Goal: Information Seeking & Learning: Understand process/instructions

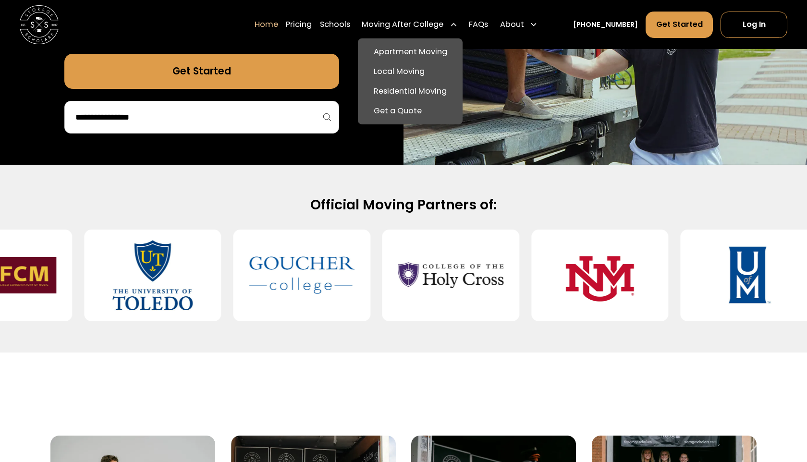
scroll to position [328, 0]
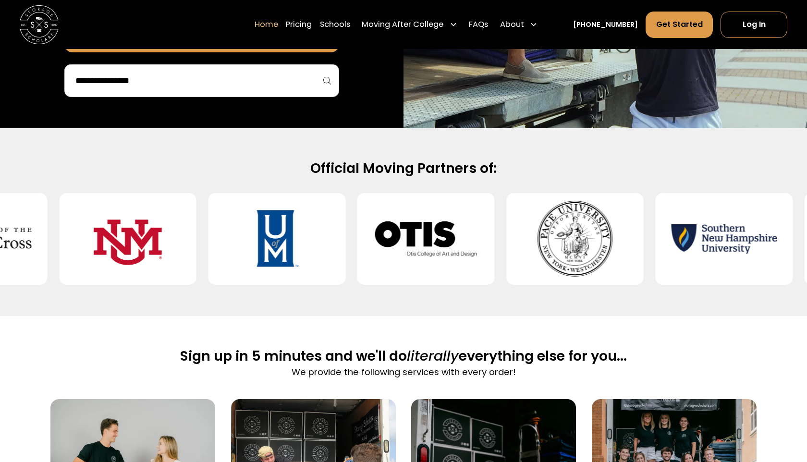
click at [278, 20] on link "Home" at bounding box center [267, 24] width 24 height 27
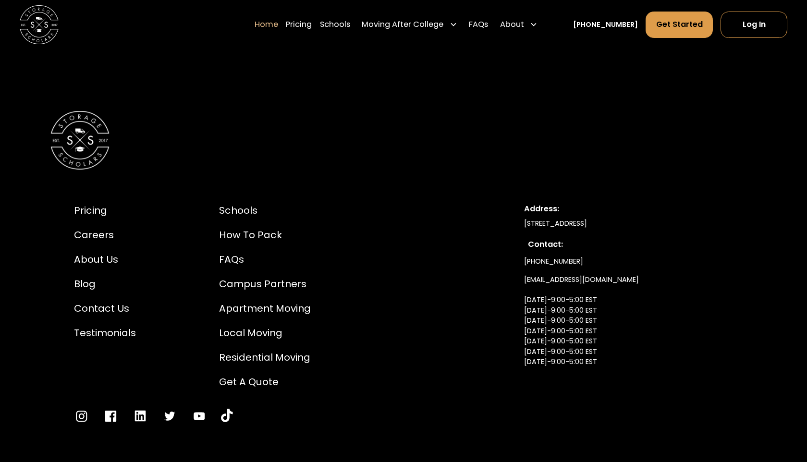
scroll to position [3420, 0]
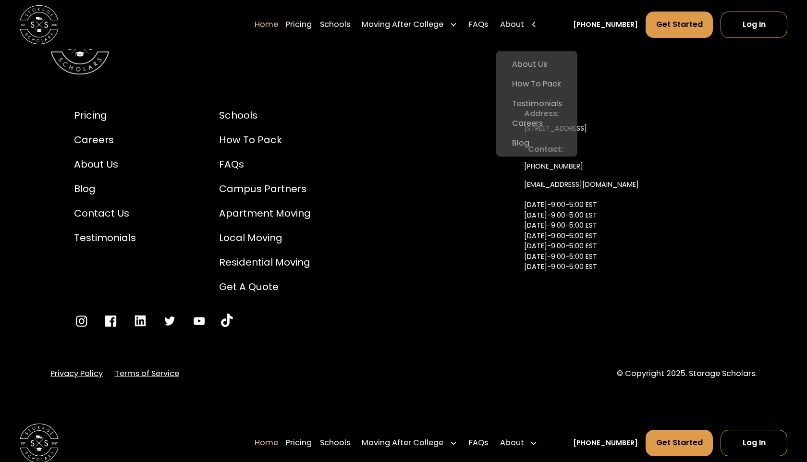
click at [524, 27] on div "About" at bounding box center [512, 25] width 24 height 12
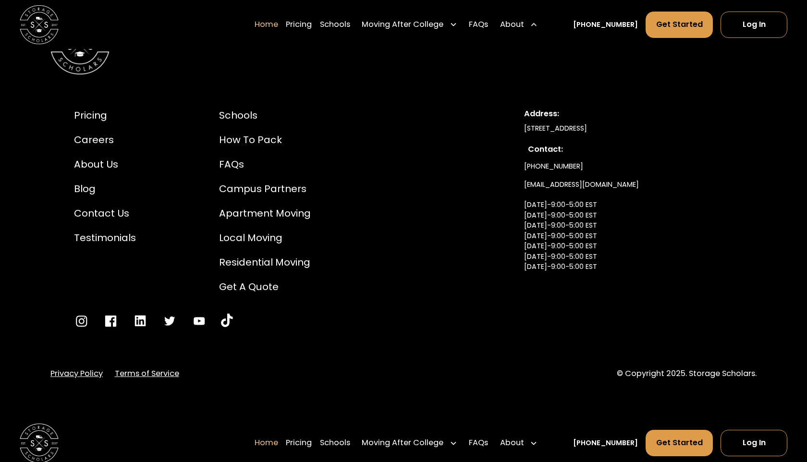
click at [524, 27] on div "About" at bounding box center [512, 25] width 24 height 12
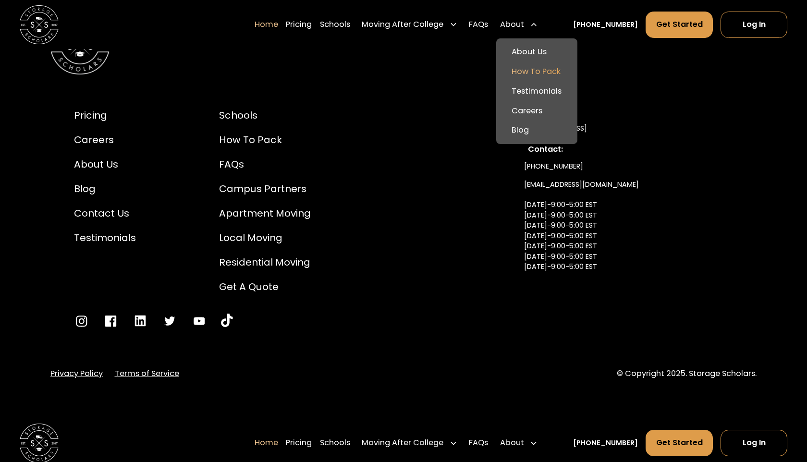
click at [540, 69] on link "How To Pack" at bounding box center [536, 72] width 73 height 20
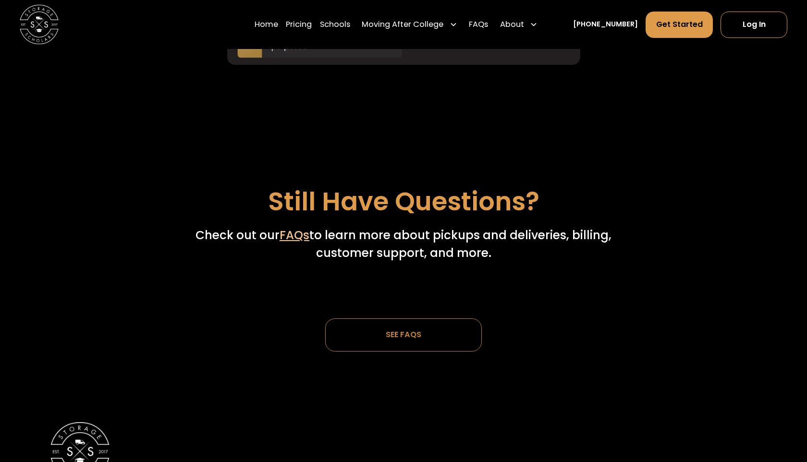
scroll to position [2761, 0]
